Goal: Communication & Community: Answer question/provide support

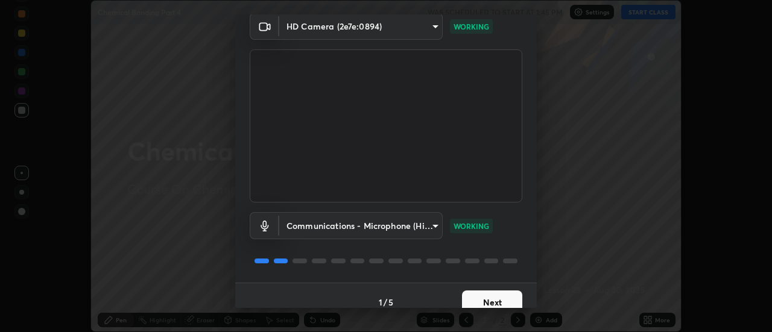
scroll to position [63, 0]
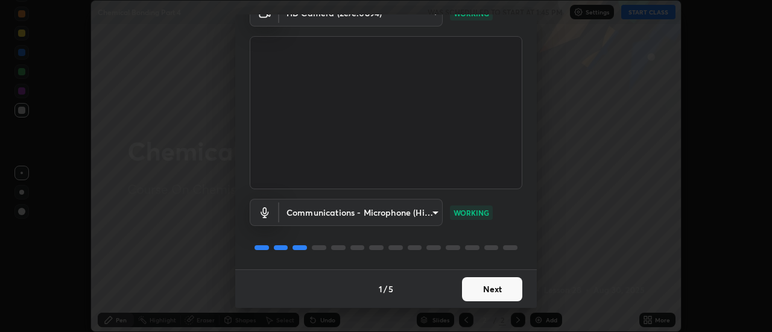
click at [503, 291] on button "Next" at bounding box center [492, 289] width 60 height 24
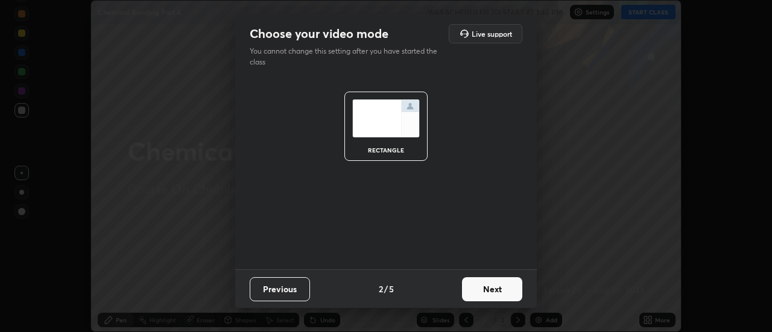
scroll to position [0, 0]
click at [510, 289] on button "Next" at bounding box center [492, 289] width 60 height 24
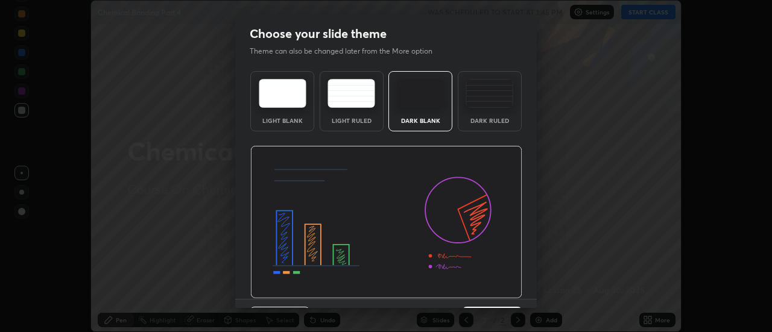
scroll to position [30, 0]
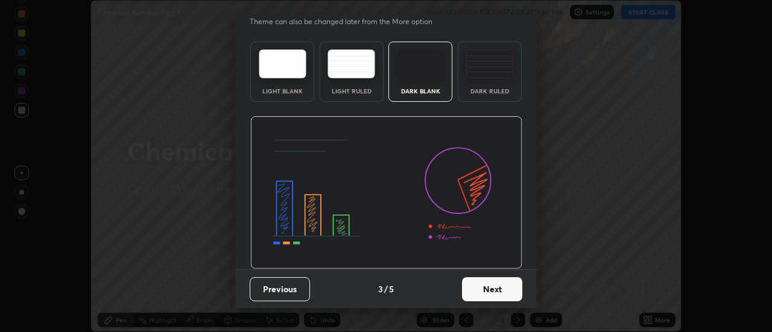
click at [500, 287] on button "Next" at bounding box center [492, 289] width 60 height 24
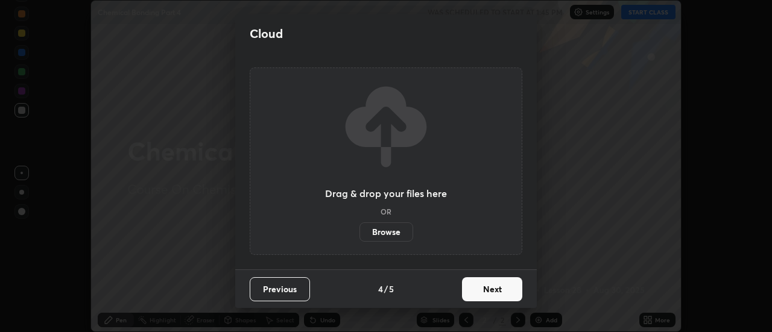
scroll to position [0, 0]
click at [499, 295] on button "Next" at bounding box center [492, 289] width 60 height 24
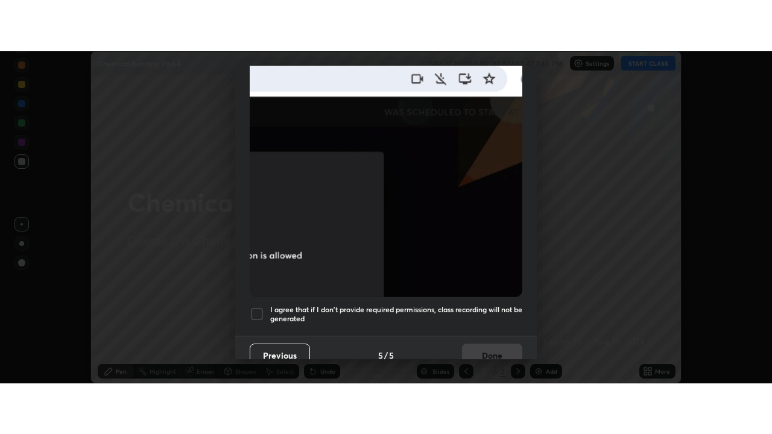
scroll to position [309, 0]
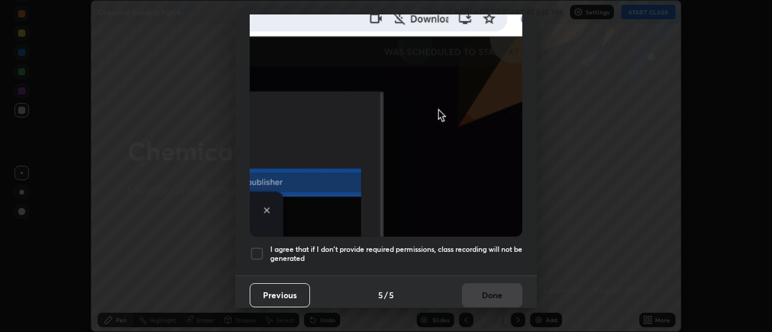
click at [261, 247] on div at bounding box center [257, 254] width 14 height 14
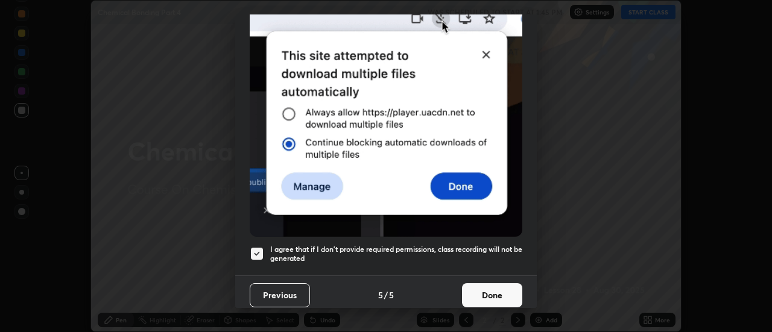
click at [493, 295] on button "Done" at bounding box center [492, 295] width 60 height 24
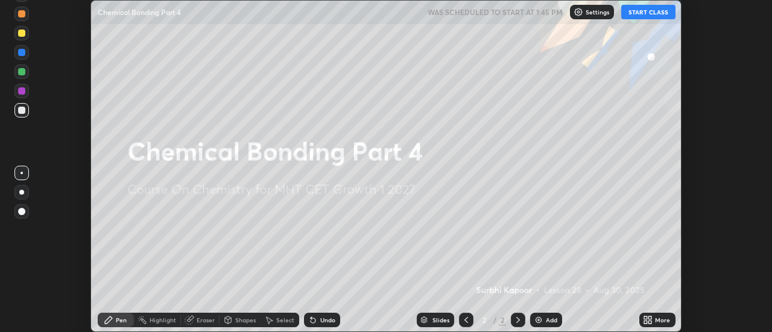
click at [647, 13] on button "START CLASS" at bounding box center [648, 12] width 54 height 14
click at [654, 320] on div "More" at bounding box center [657, 320] width 36 height 14
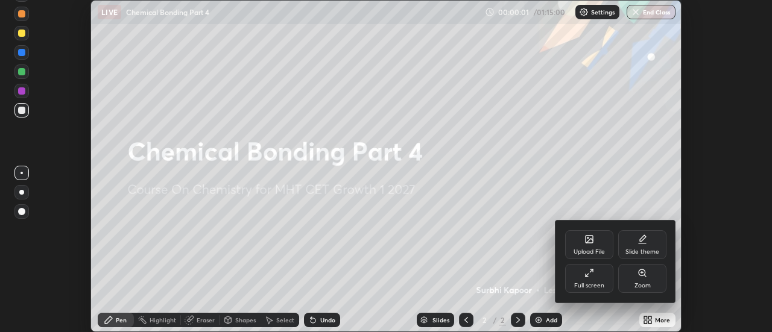
click at [596, 283] on div "Full screen" at bounding box center [589, 286] width 30 height 6
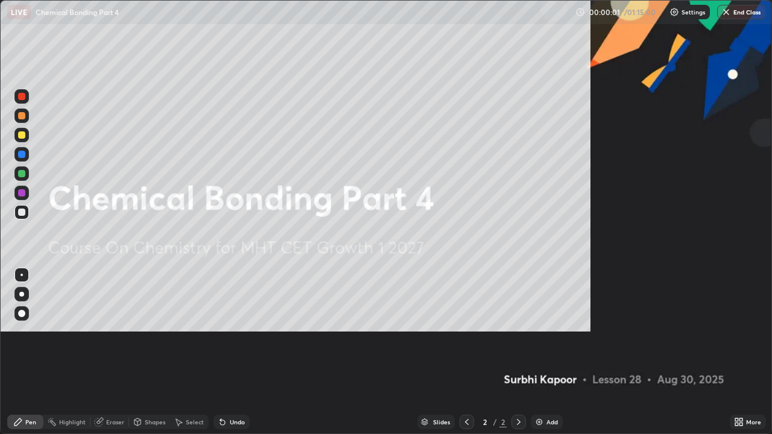
scroll to position [434, 772]
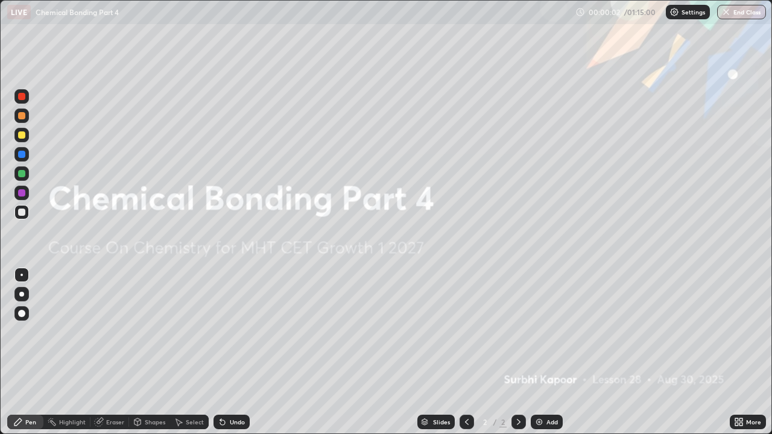
click at [550, 332] on div "Add" at bounding box center [551, 422] width 11 height 6
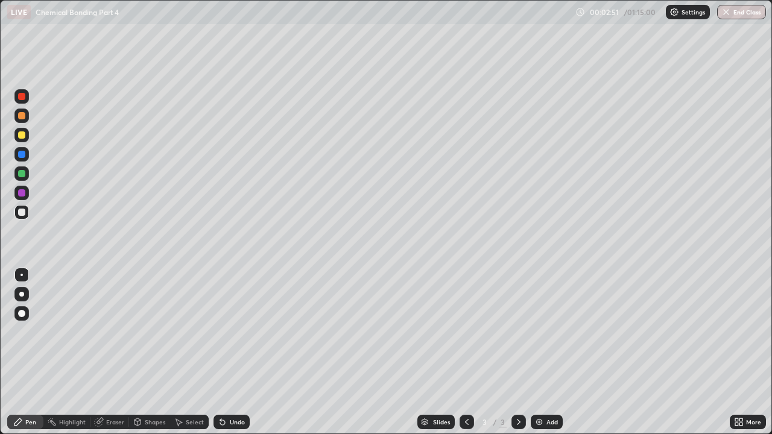
click at [235, 332] on div "Undo" at bounding box center [237, 422] width 15 height 6
click at [116, 332] on div "Eraser" at bounding box center [115, 422] width 18 height 6
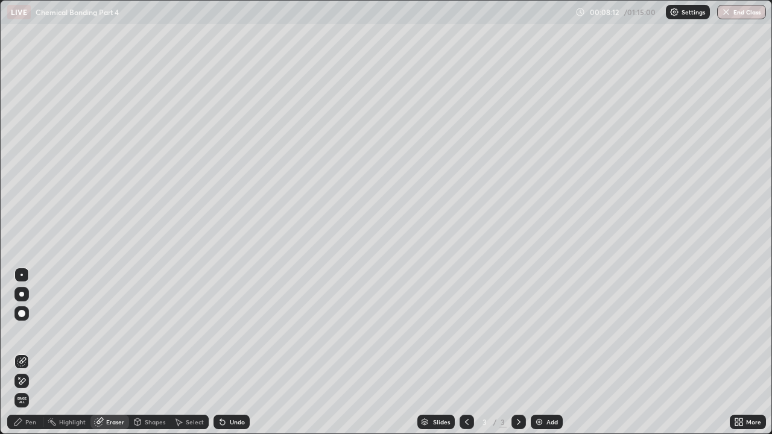
click at [30, 332] on div "Pen" at bounding box center [30, 422] width 11 height 6
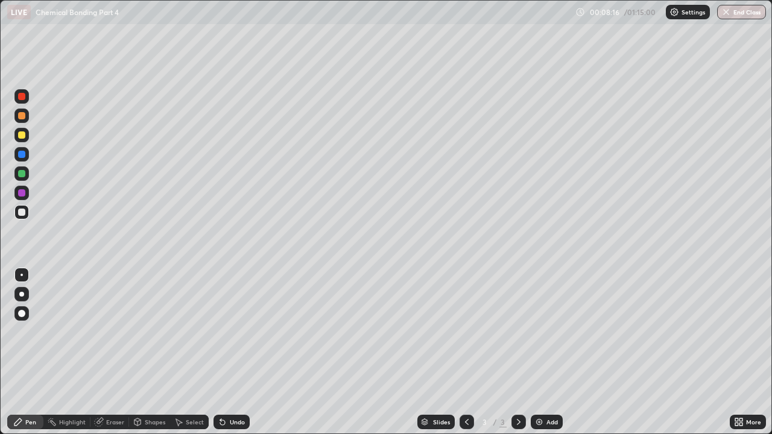
click at [106, 332] on div "Eraser" at bounding box center [115, 422] width 18 height 6
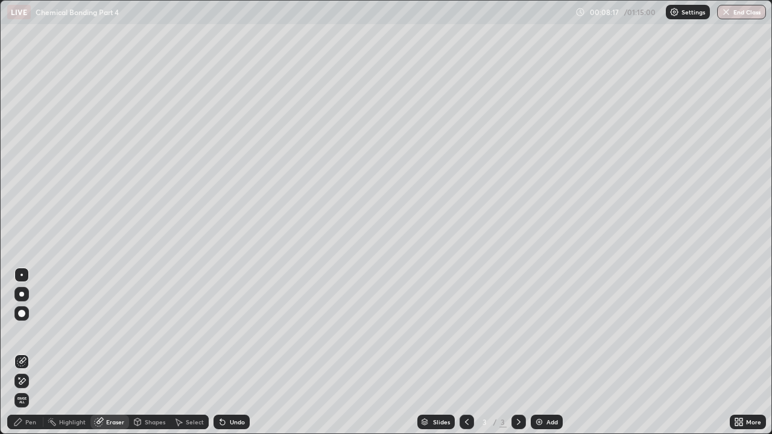
click at [26, 332] on div "Pen" at bounding box center [30, 422] width 11 height 6
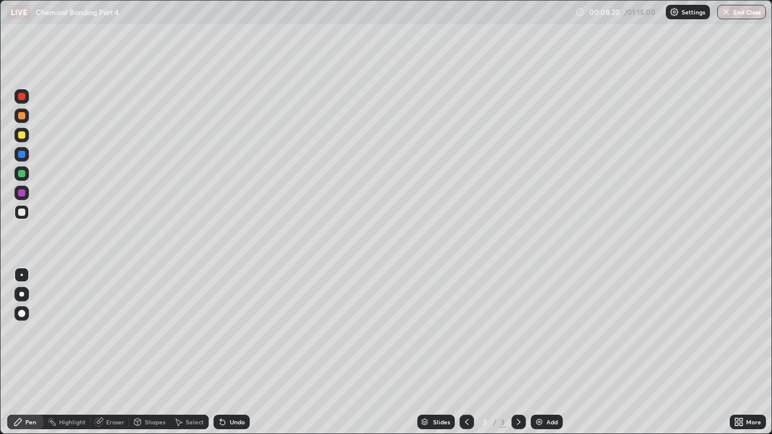
click at [119, 332] on div "Eraser" at bounding box center [115, 422] width 18 height 6
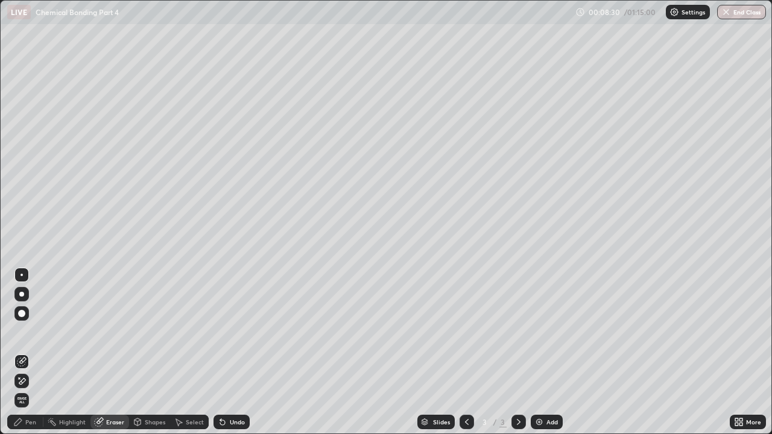
click at [25, 332] on div "Pen" at bounding box center [25, 422] width 36 height 14
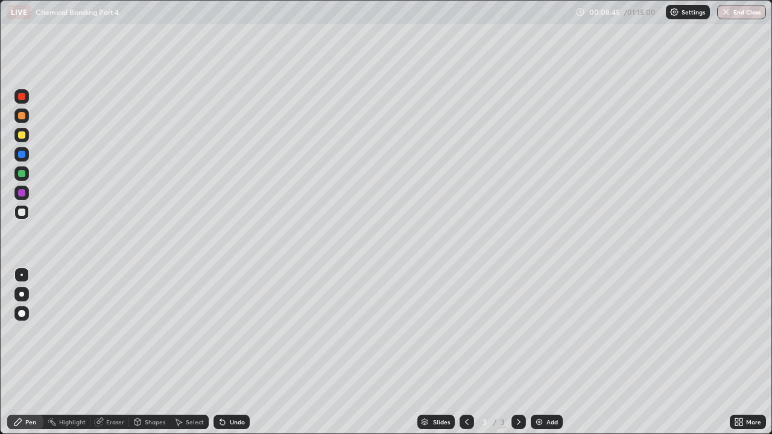
click at [111, 332] on div "Eraser" at bounding box center [115, 422] width 18 height 6
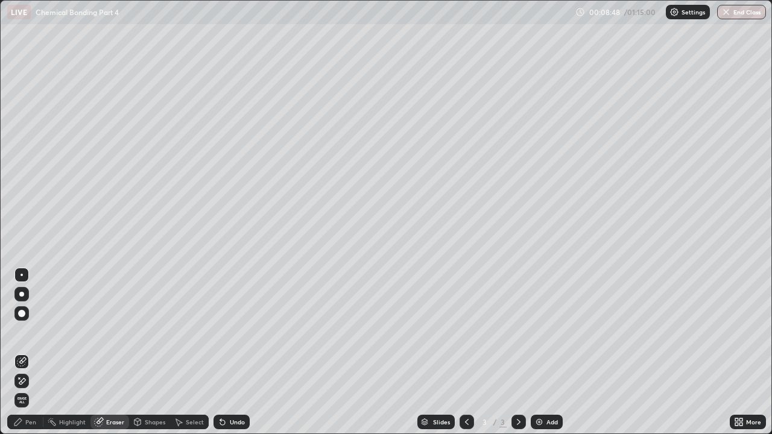
click at [31, 332] on div "Pen" at bounding box center [30, 422] width 11 height 6
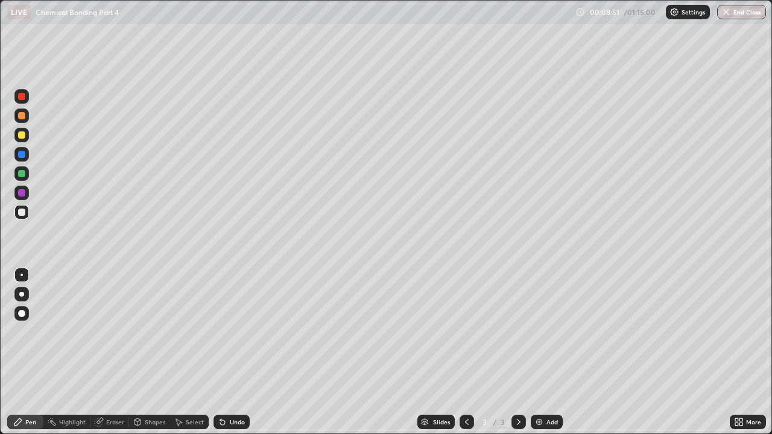
click at [115, 332] on div "Eraser" at bounding box center [115, 422] width 18 height 6
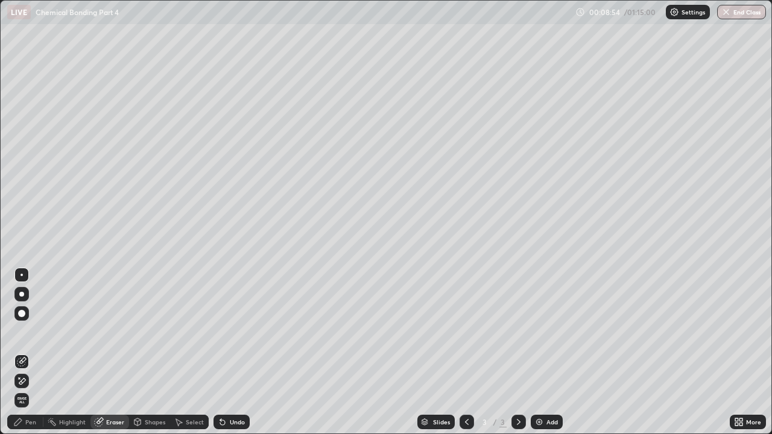
click at [24, 315] on div at bounding box center [21, 313] width 7 height 7
click at [26, 332] on div "Pen" at bounding box center [30, 422] width 11 height 6
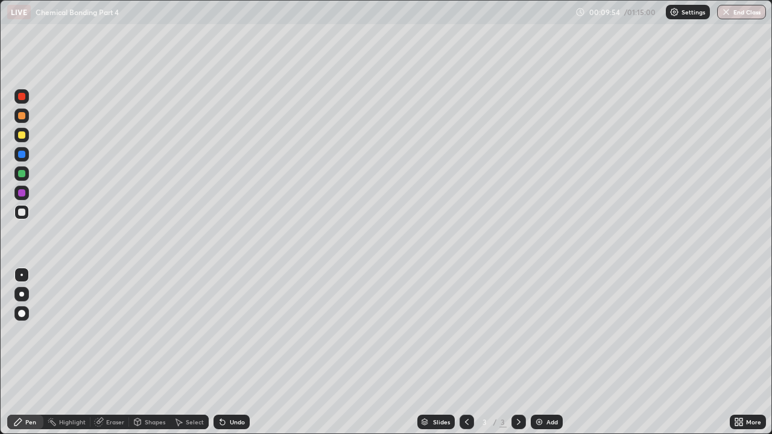
click at [230, 332] on div "Undo" at bounding box center [237, 422] width 15 height 6
click at [236, 332] on div "Undo" at bounding box center [237, 422] width 15 height 6
click at [233, 332] on div "Undo" at bounding box center [237, 422] width 15 height 6
click at [104, 332] on div "Eraser" at bounding box center [109, 422] width 39 height 14
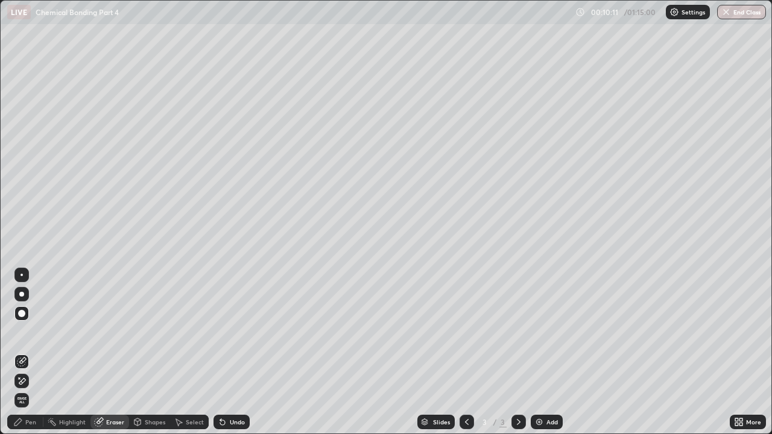
click at [28, 332] on div "Pen" at bounding box center [30, 422] width 11 height 6
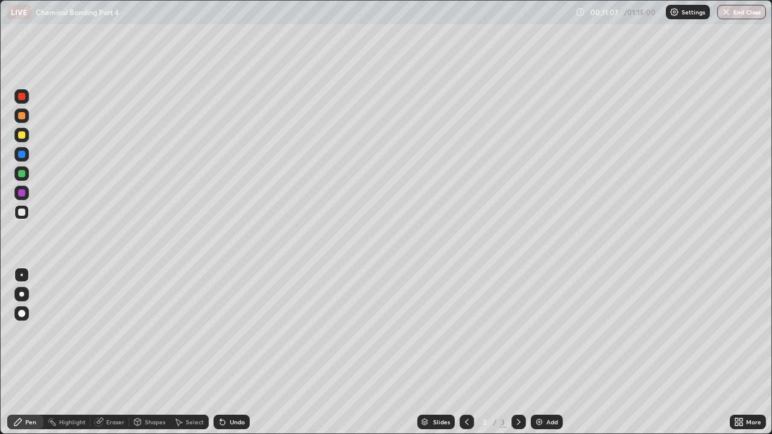
click at [231, 332] on div "Undo" at bounding box center [237, 422] width 15 height 6
click at [236, 332] on div "Undo" at bounding box center [237, 422] width 15 height 6
click at [241, 332] on div "Undo" at bounding box center [231, 422] width 36 height 14
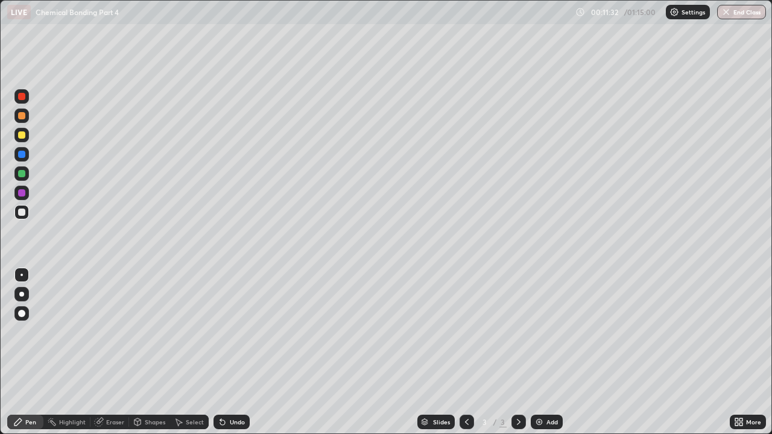
click at [241, 332] on div "Undo" at bounding box center [231, 422] width 36 height 14
click at [243, 332] on div "Undo" at bounding box center [231, 422] width 36 height 14
click at [242, 332] on div "Undo" at bounding box center [231, 422] width 36 height 14
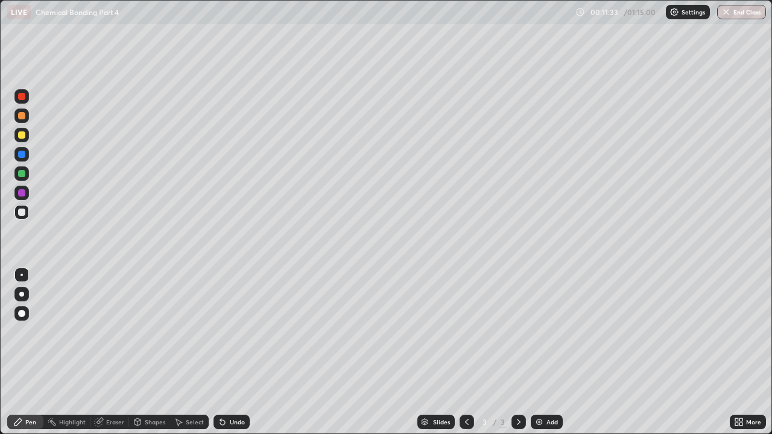
click at [241, 332] on div "Undo" at bounding box center [231, 422] width 36 height 14
click at [242, 332] on div "Undo" at bounding box center [231, 422] width 36 height 14
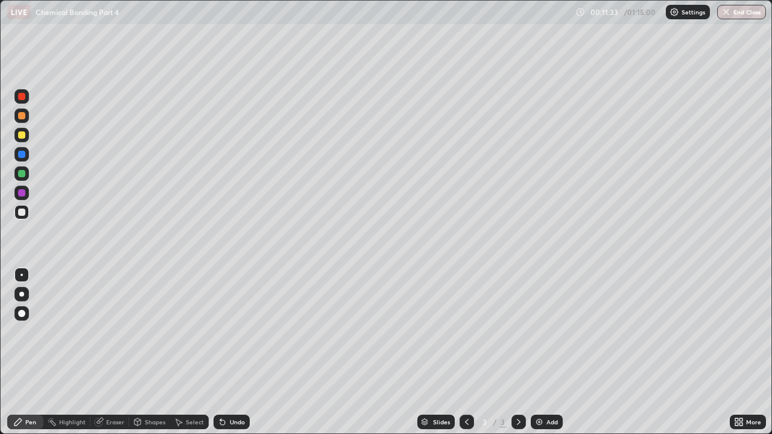
click at [243, 332] on div "Undo" at bounding box center [231, 422] width 36 height 14
click at [244, 332] on div "Undo" at bounding box center [231, 422] width 36 height 14
click at [245, 332] on div "Undo" at bounding box center [231, 422] width 36 height 14
click at [159, 332] on div "Shapes" at bounding box center [149, 422] width 41 height 14
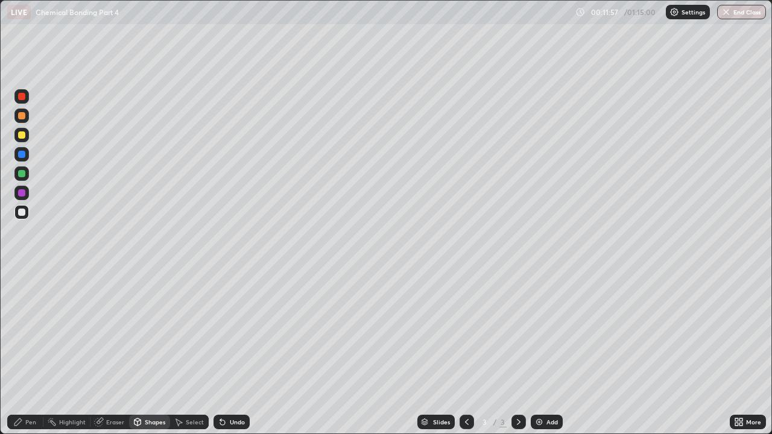
click at [101, 332] on div "Eraser" at bounding box center [109, 422] width 39 height 14
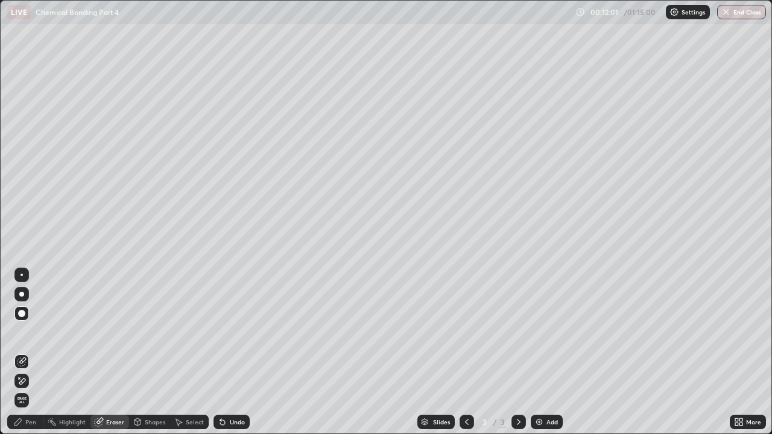
click at [30, 332] on div "Pen" at bounding box center [30, 422] width 11 height 6
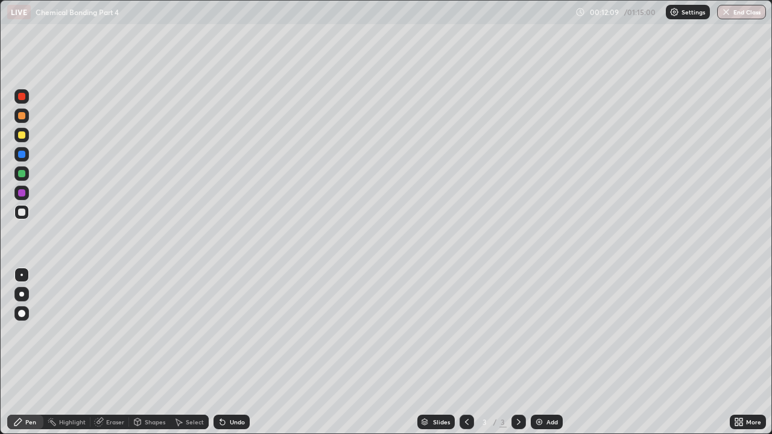
click at [112, 332] on div "Eraser" at bounding box center [109, 422] width 39 height 14
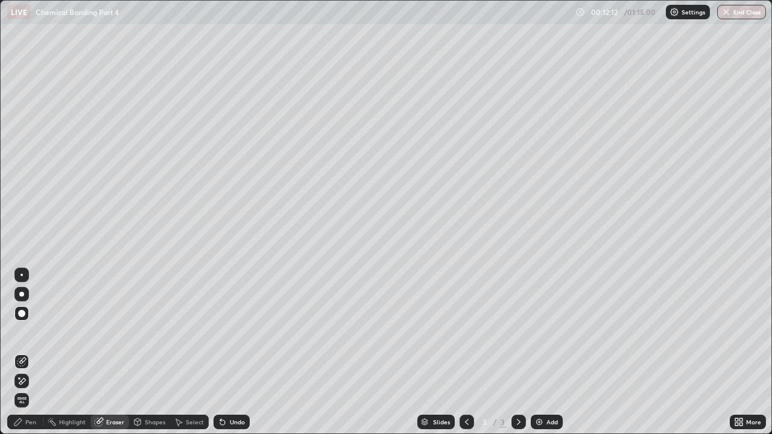
click at [29, 332] on div "Pen" at bounding box center [30, 422] width 11 height 6
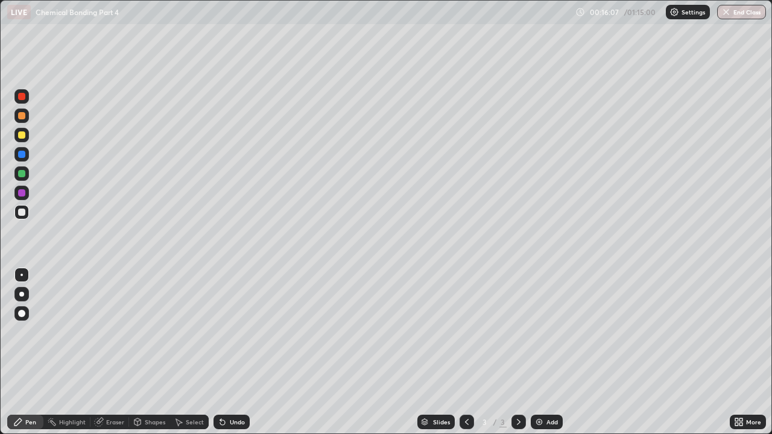
click at [552, 332] on div "Add" at bounding box center [547, 422] width 32 height 14
click at [121, 332] on div "Eraser" at bounding box center [115, 422] width 18 height 6
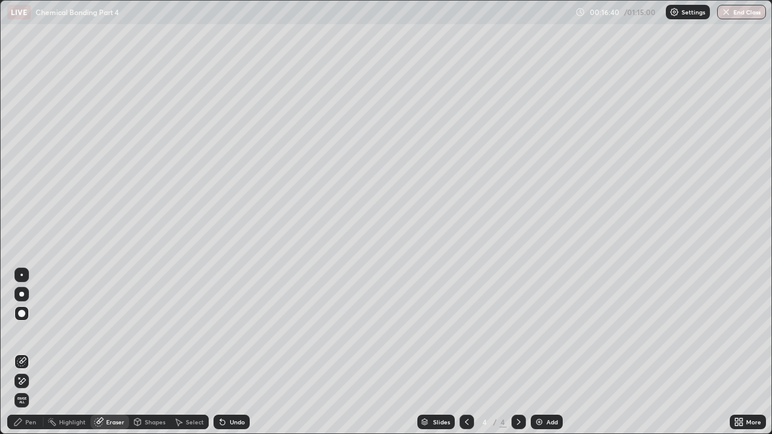
click at [34, 332] on div "Pen" at bounding box center [30, 422] width 11 height 6
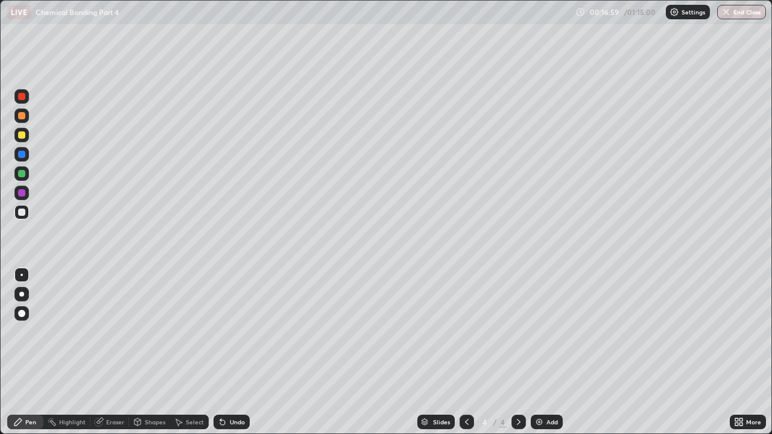
click at [152, 332] on div "Shapes" at bounding box center [155, 422] width 21 height 6
click at [114, 332] on div "Eraser" at bounding box center [115, 422] width 18 height 6
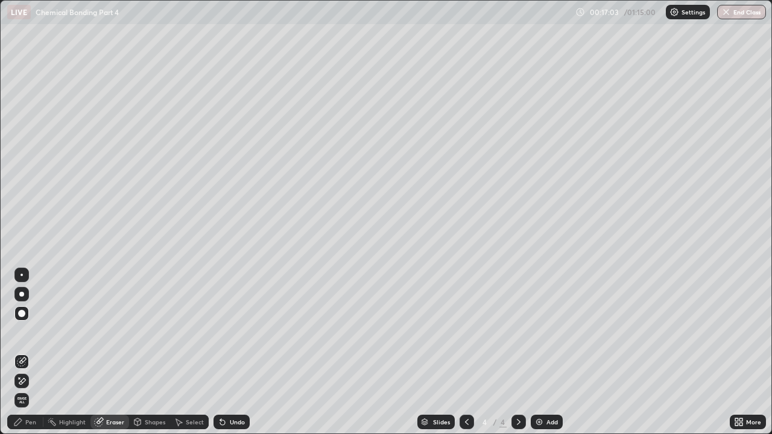
click at [31, 332] on div "Pen" at bounding box center [25, 422] width 36 height 14
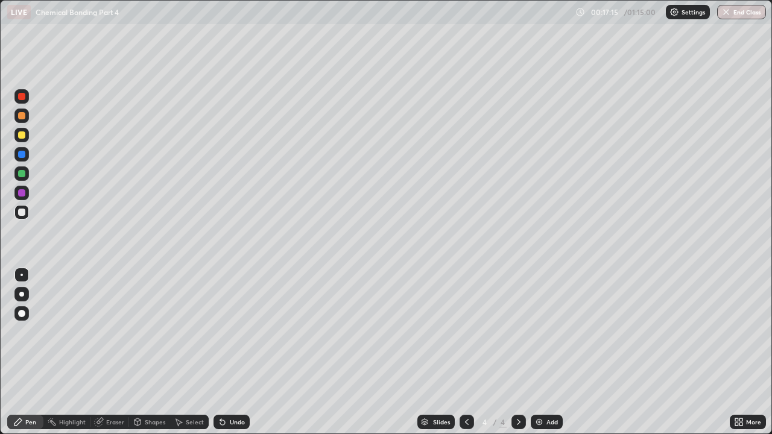
click at [230, 332] on div "Undo" at bounding box center [237, 422] width 15 height 6
click at [237, 332] on div "Undo" at bounding box center [237, 422] width 15 height 6
click at [238, 332] on div "Undo" at bounding box center [231, 422] width 36 height 14
click at [239, 332] on div "Undo" at bounding box center [231, 422] width 36 height 14
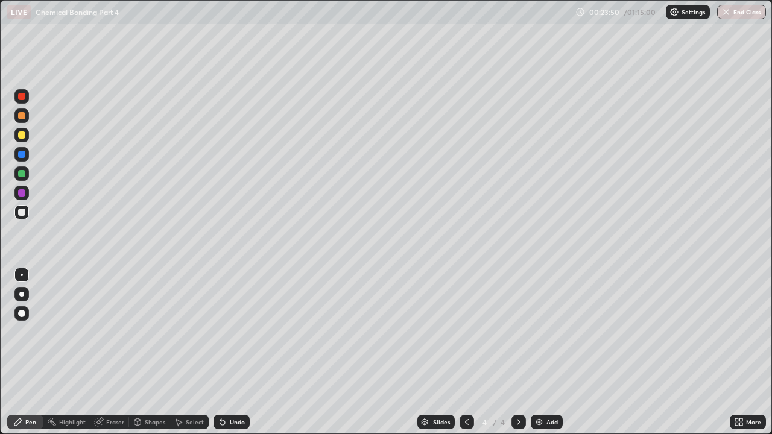
click at [554, 332] on div "Add" at bounding box center [551, 422] width 11 height 6
click at [232, 332] on div "Undo" at bounding box center [237, 422] width 15 height 6
click at [230, 332] on div "Undo" at bounding box center [237, 422] width 15 height 6
click at [230, 332] on div "Undo" at bounding box center [231, 422] width 36 height 14
click at [230, 332] on div "Undo" at bounding box center [237, 422] width 15 height 6
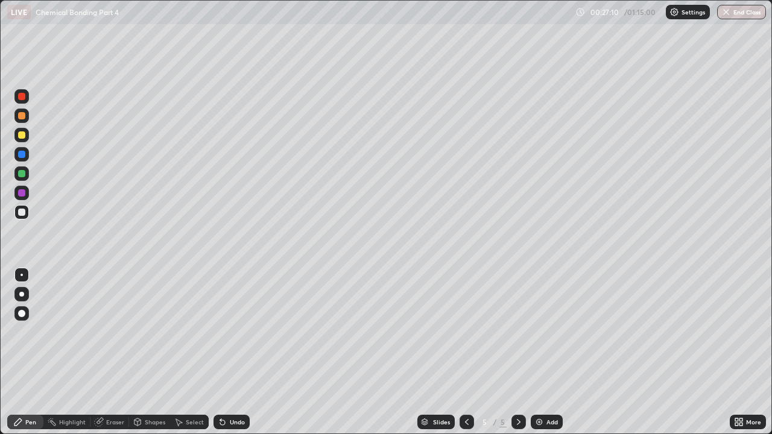
click at [230, 332] on div "Undo" at bounding box center [237, 422] width 15 height 6
click at [106, 332] on div "Eraser" at bounding box center [115, 422] width 18 height 6
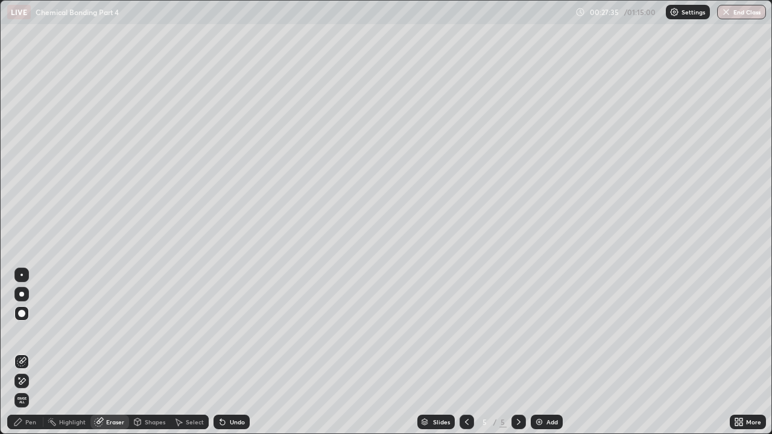
click at [33, 332] on div "Pen" at bounding box center [30, 422] width 11 height 6
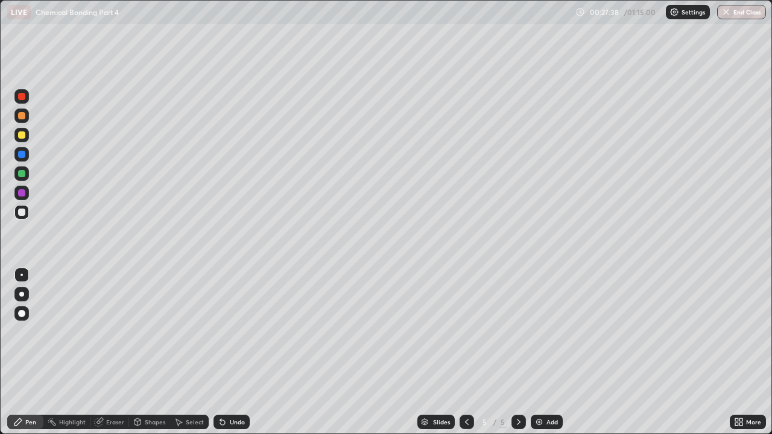
click at [107, 332] on div "Eraser" at bounding box center [109, 422] width 39 height 14
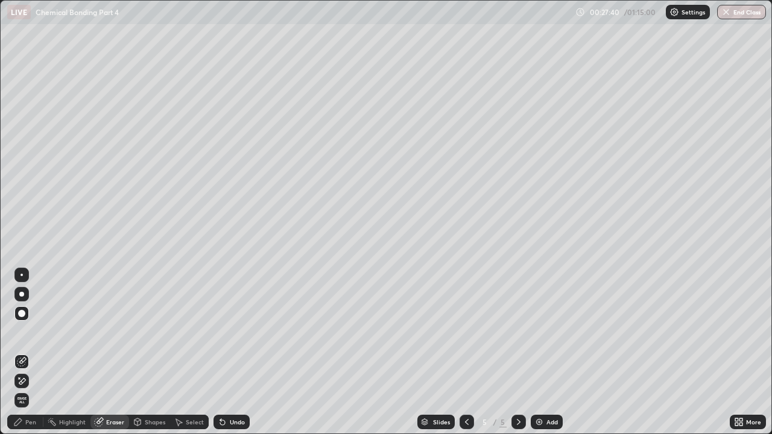
click at [22, 332] on icon at bounding box center [18, 422] width 10 height 10
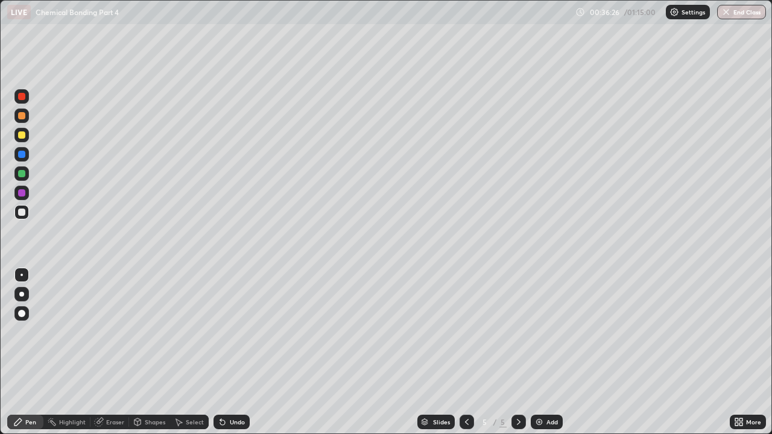
click at [557, 332] on div "Add" at bounding box center [547, 422] width 32 height 14
click at [120, 332] on div "Eraser" at bounding box center [115, 422] width 18 height 6
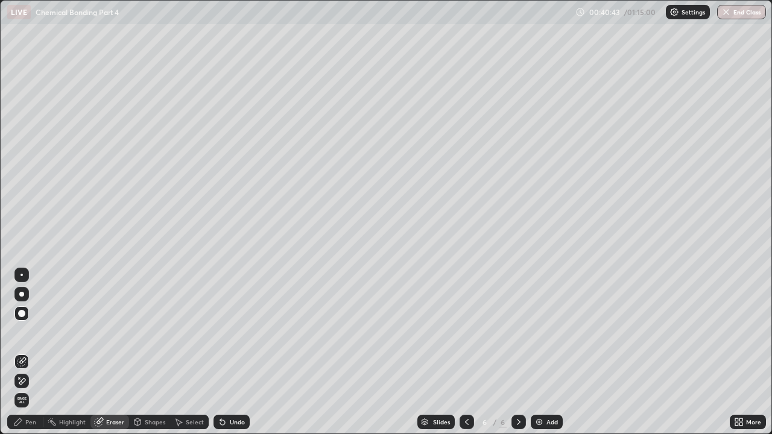
click at [30, 332] on div "Pen" at bounding box center [30, 422] width 11 height 6
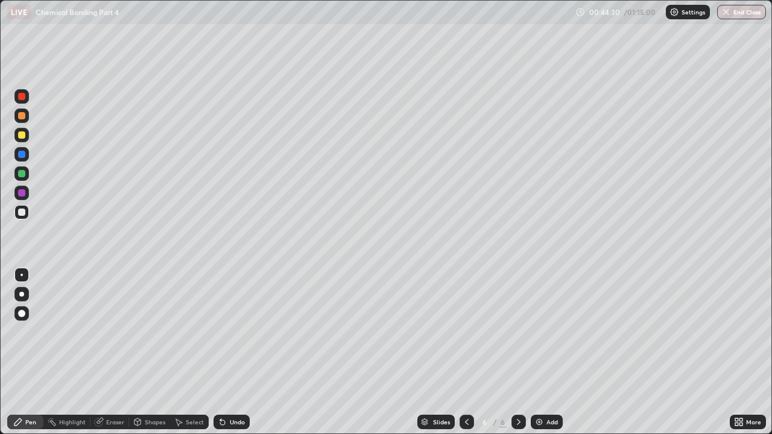
click at [540, 332] on img at bounding box center [539, 422] width 10 height 10
click at [552, 332] on div "Add" at bounding box center [547, 422] width 32 height 14
click at [465, 332] on icon at bounding box center [467, 422] width 10 height 10
click at [516, 332] on icon at bounding box center [519, 422] width 10 height 10
click at [466, 332] on icon at bounding box center [467, 422] width 10 height 10
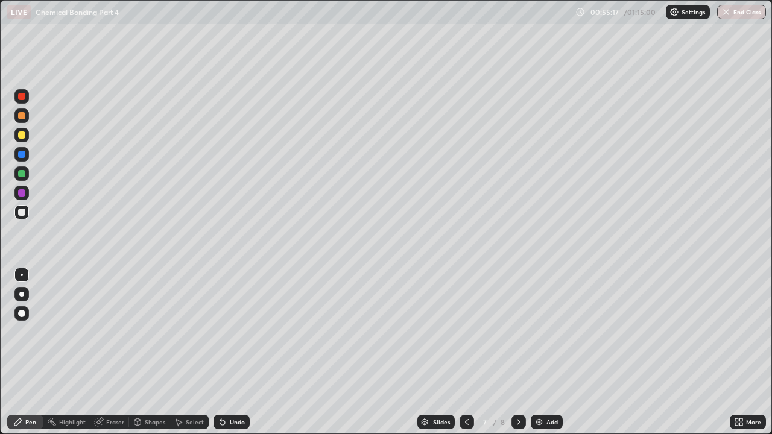
click at [517, 332] on icon at bounding box center [519, 422] width 10 height 10
click at [546, 332] on div "Add" at bounding box center [551, 422] width 11 height 6
click at [740, 16] on button "End Class" at bounding box center [742, 12] width 48 height 14
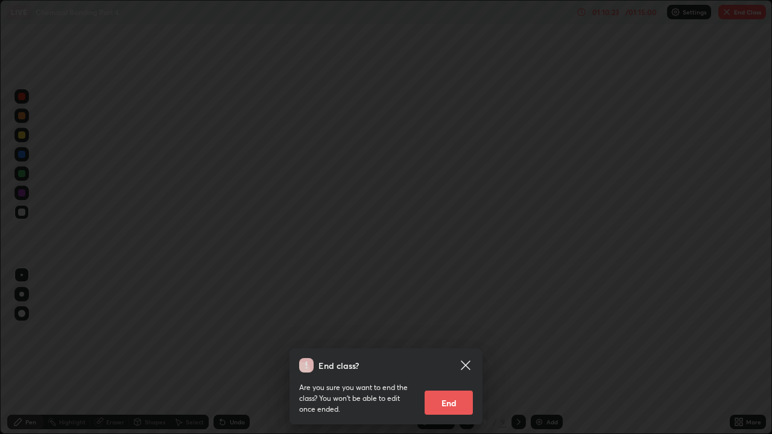
click at [466, 332] on button "End" at bounding box center [449, 403] width 48 height 24
